Goal: Task Accomplishment & Management: Manage account settings

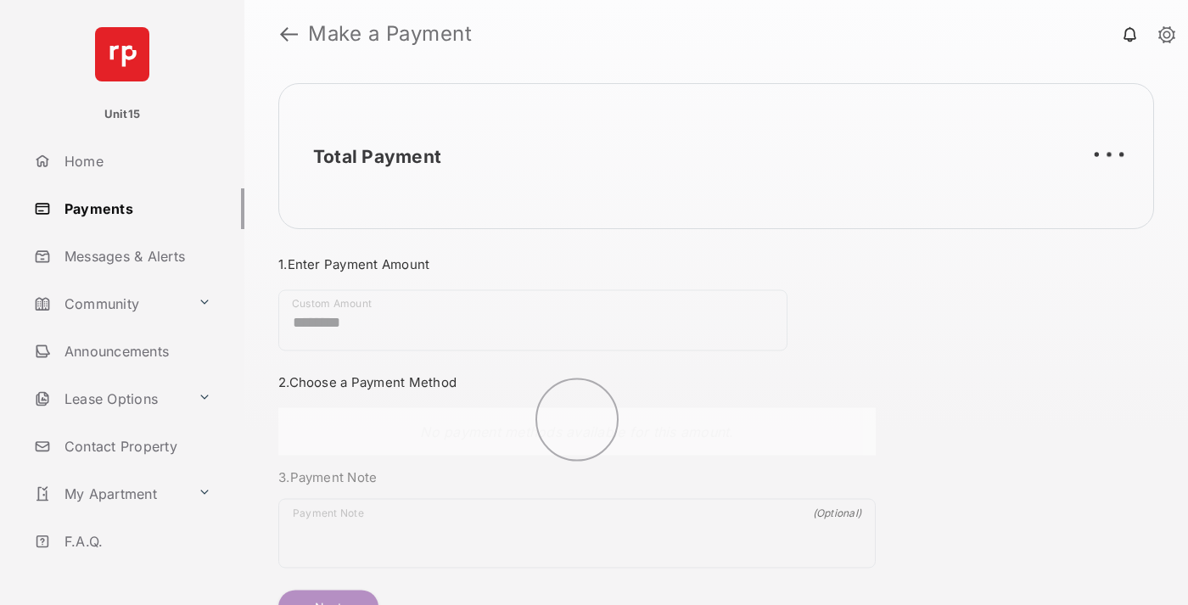
scroll to position [92, 0]
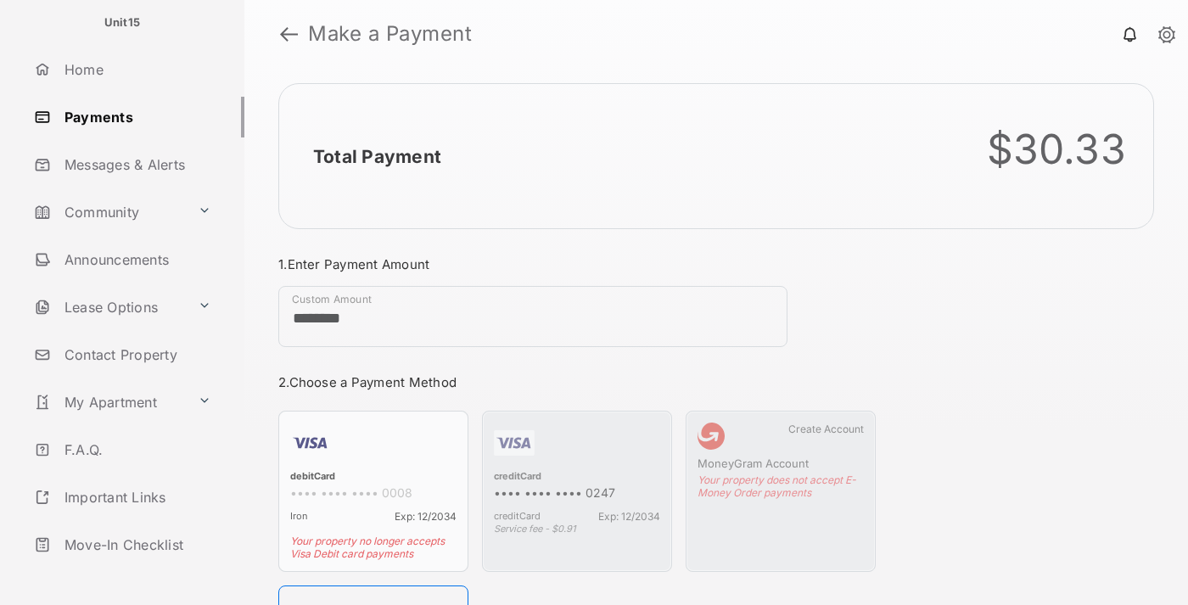
click at [132, 572] on link "Logout" at bounding box center [135, 592] width 217 height 41
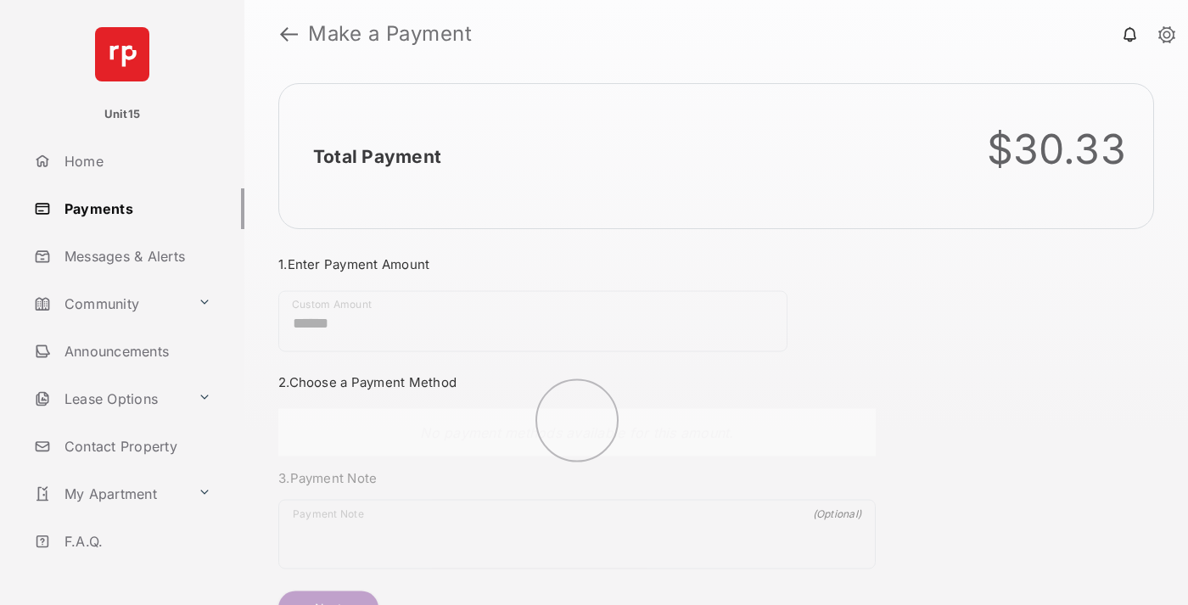
scroll to position [92, 0]
